Goal: Information Seeking & Learning: Learn about a topic

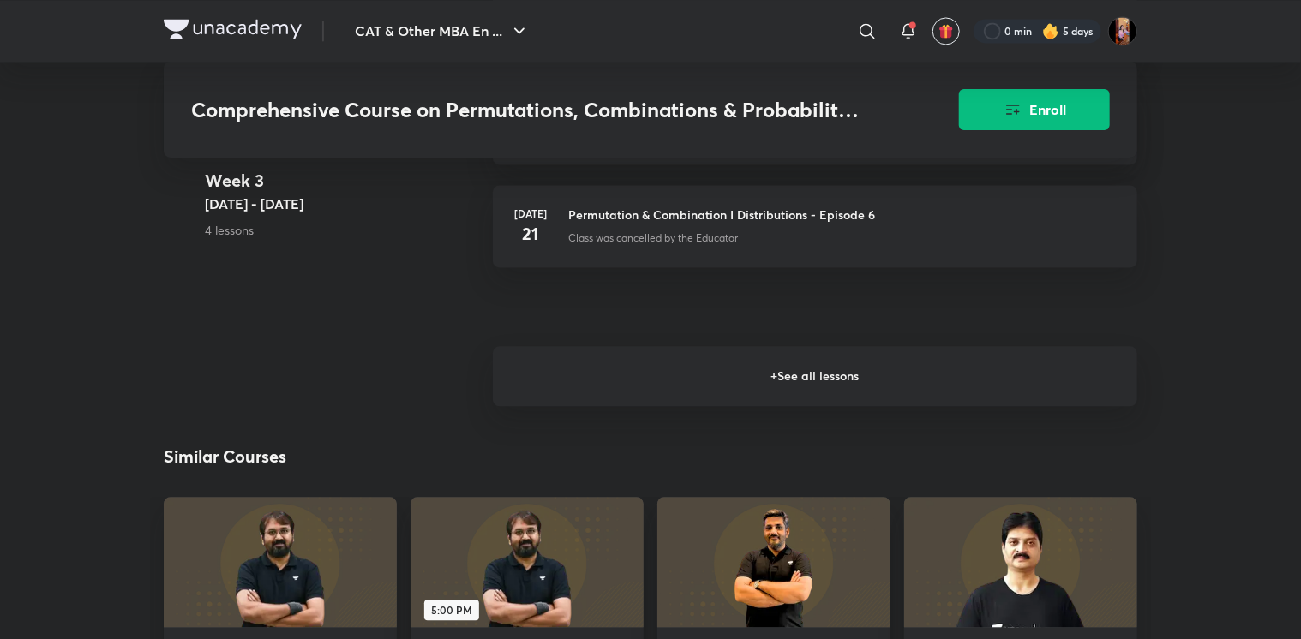
scroll to position [1750, 0]
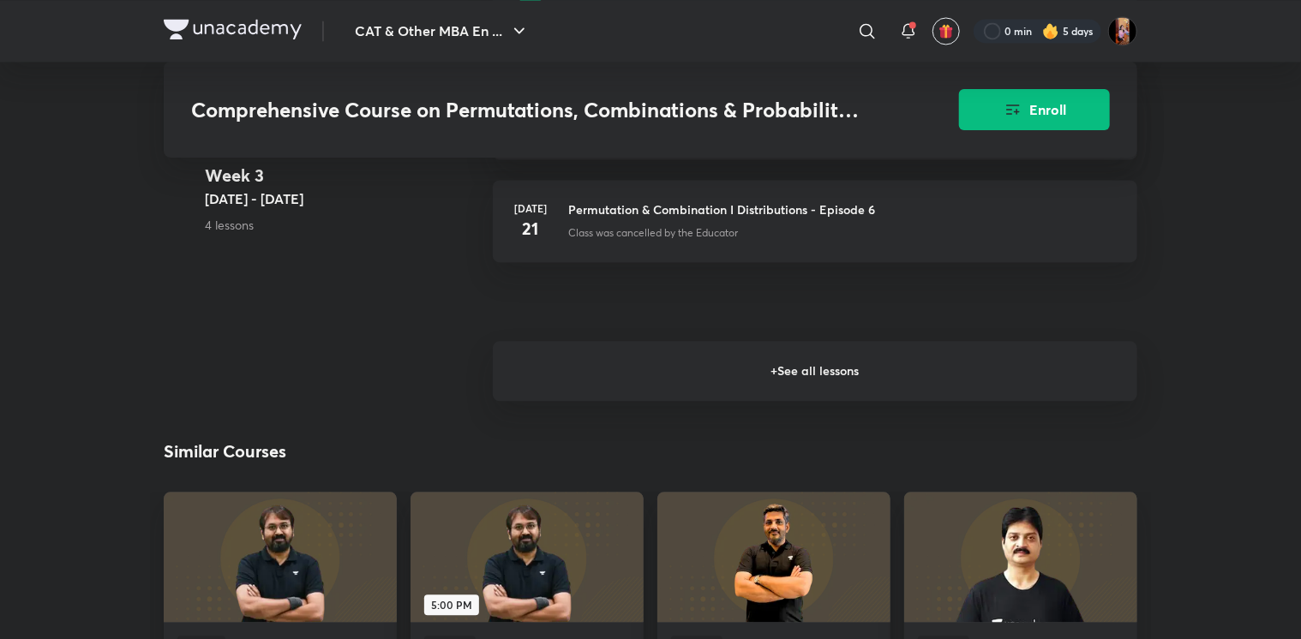
click at [550, 393] on h6 "+ See all lessons" at bounding box center [815, 371] width 644 height 60
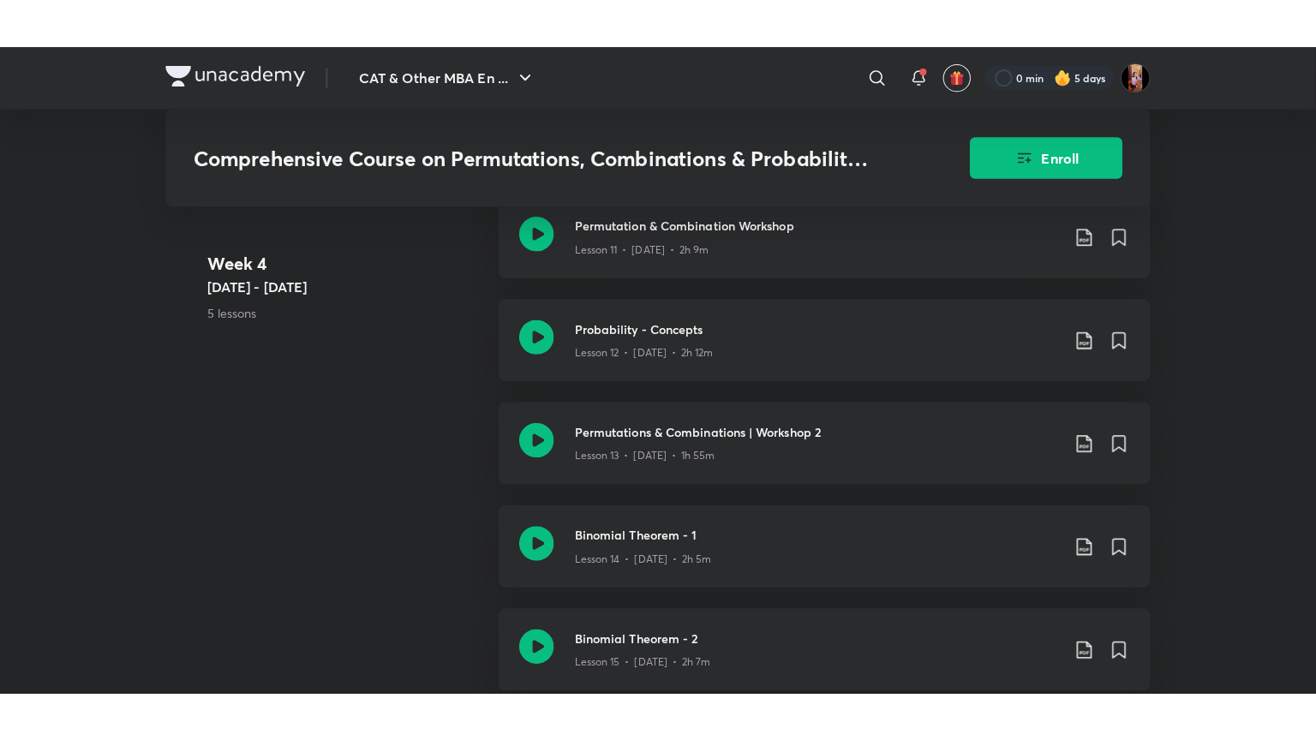
scroll to position [1963, 0]
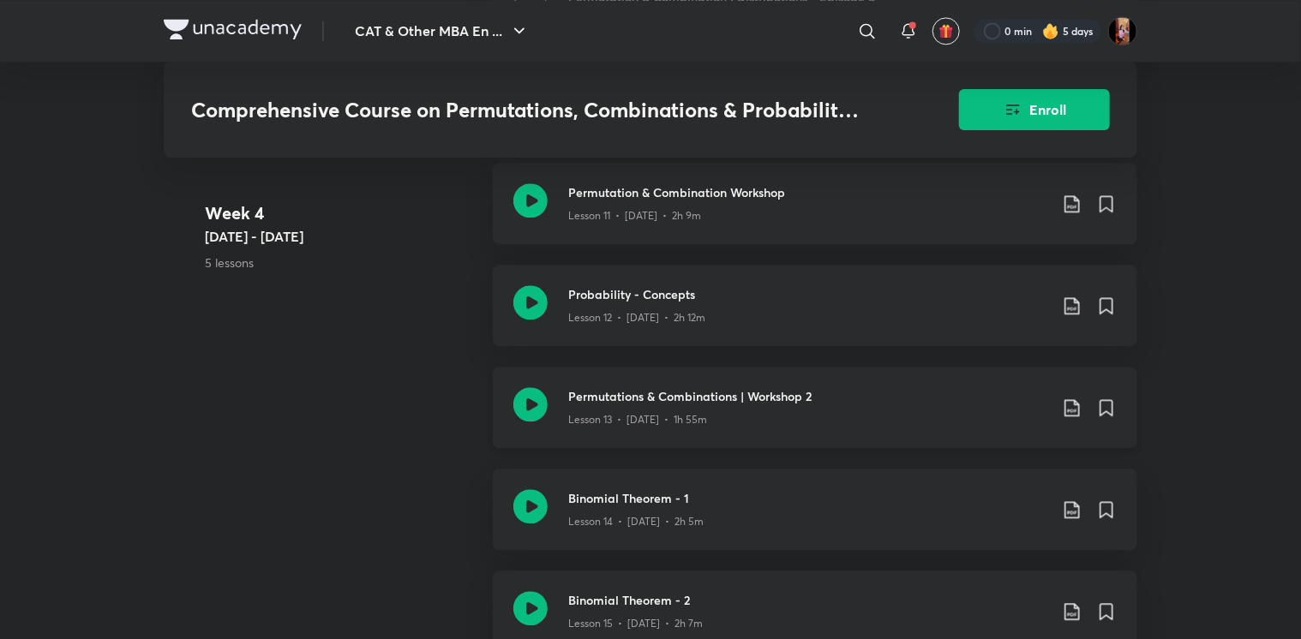
click at [686, 405] on h3 "Permutations & Combinations | Workshop 2" at bounding box center [808, 396] width 480 height 18
